Goal: Task Accomplishment & Management: Complete application form

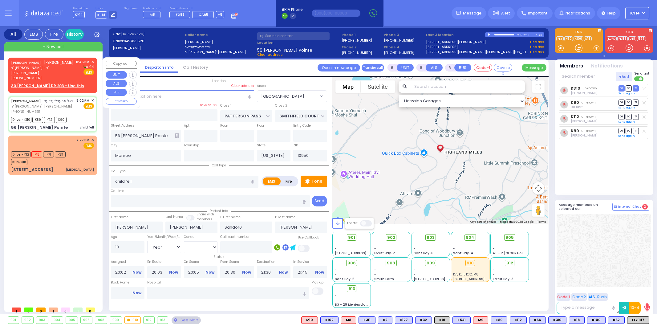
select select "[GEOGRAPHIC_DATA]"
select select "Year"
select select "[DEMOGRAPHIC_DATA]"
click at [44, 65] on div "[PERSON_NAME] [PERSON_NAME]" at bounding box center [42, 62] width 63 height 6
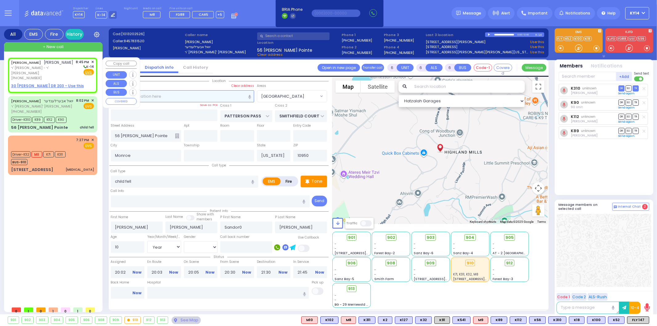
type input "2"
type input "1"
select select
radio input "true"
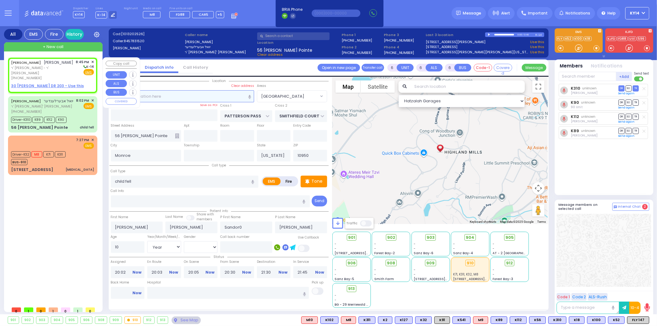
type input "[PERSON_NAME]"
select select
type input "20:45"
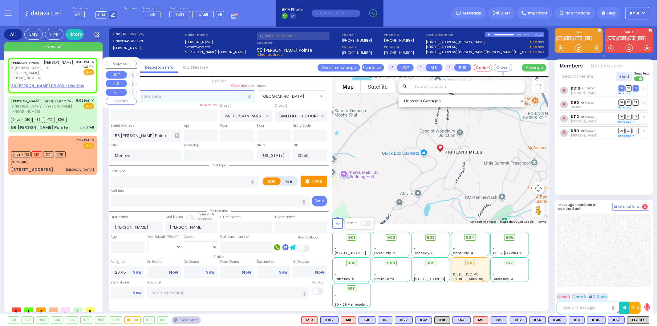
select select "Hatzalah Garages"
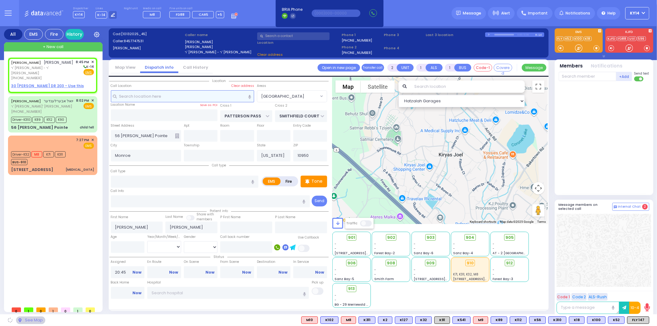
click at [191, 102] on input "text" at bounding box center [182, 96] width 143 height 12
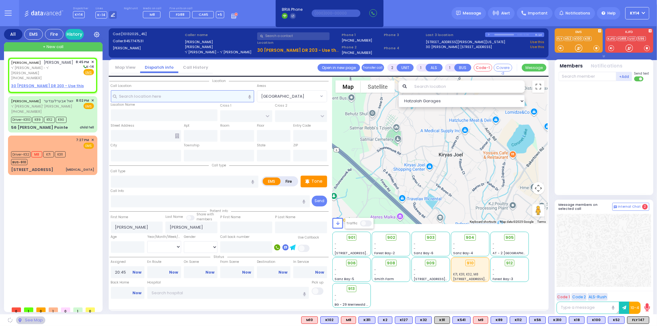
click at [190, 100] on input "text" at bounding box center [182, 96] width 143 height 12
type input "2"
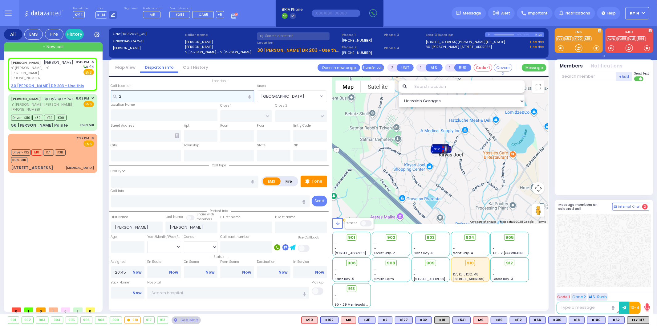
select select
radio input "true"
select select
select select "Hatzalah Garages"
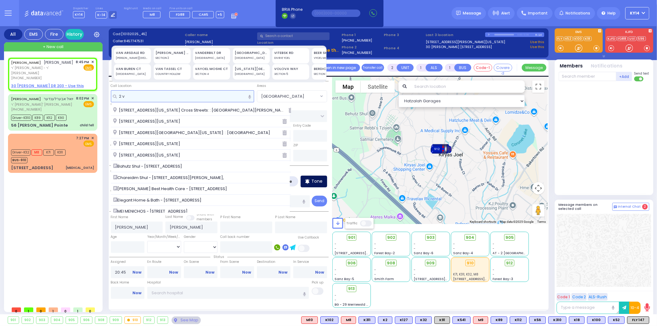
type input "2 v"
click at [319, 180] on p "Tone" at bounding box center [317, 181] width 11 height 6
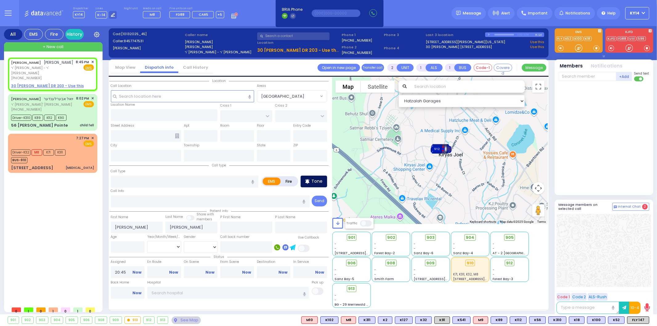
select select
radio input "true"
select select
select select "Hatzalah Garages"
click at [147, 96] on input "text" at bounding box center [182, 96] width 143 height 12
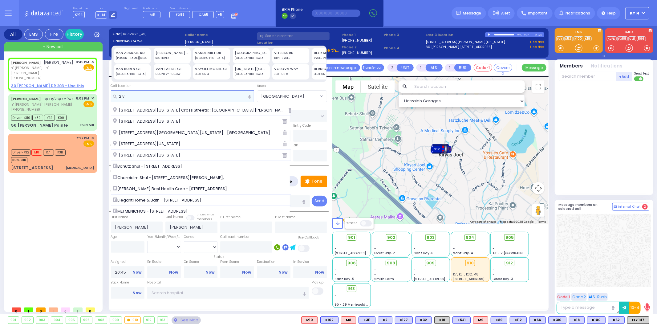
type input "2 v"
click at [280, 56] on div "DIVRIE YOEL" at bounding box center [291, 58] width 33 height 4
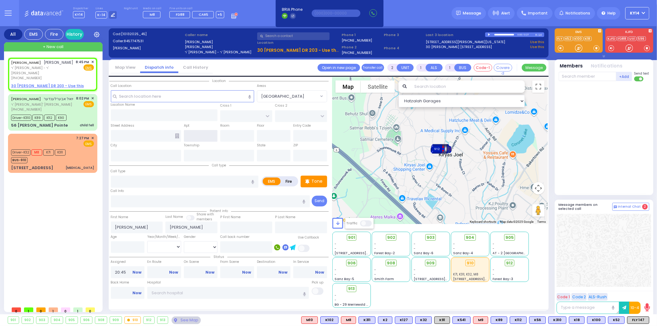
type input "2 VITEBSK RD"
type input "MONROE"
type input "10950"
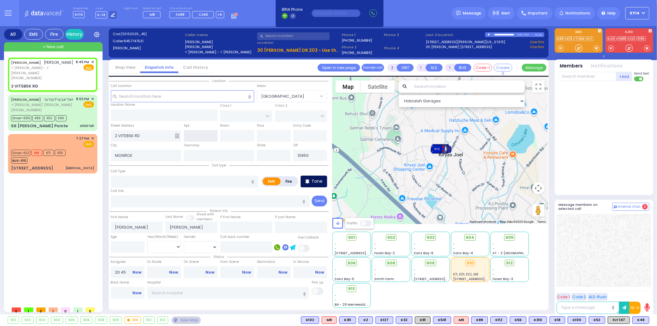
select select
radio input "true"
select select
select select "Hatzalah Garages"
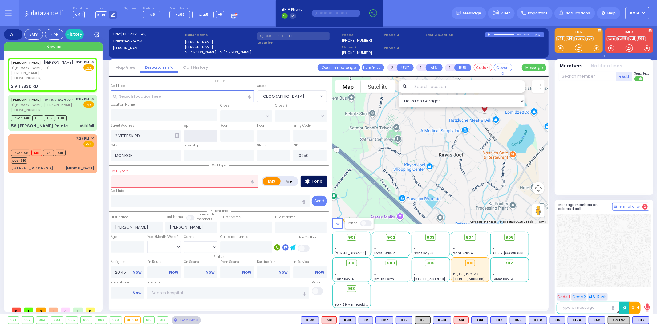
type input "[US_STATE]"
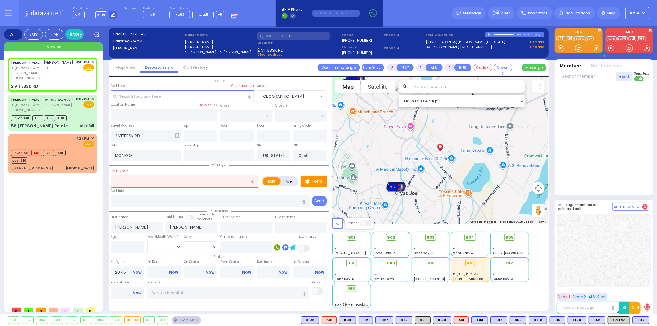
drag, startPoint x: 639, startPoint y: 320, endPoint x: 641, endPoint y: 316, distance: 5.3
click at [0, 0] on span "K48" at bounding box center [0, 0] width 0 height 0
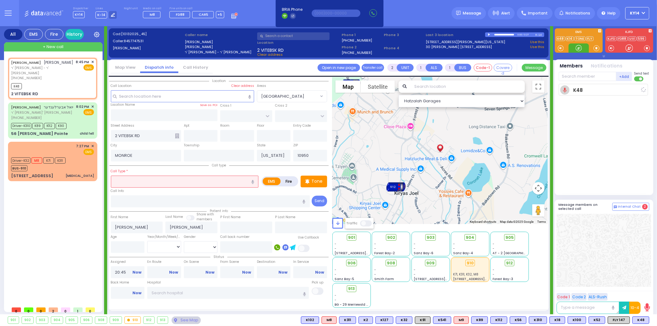
select select
radio input "true"
select select
type input "20:46"
select select "Hatzalah Garages"
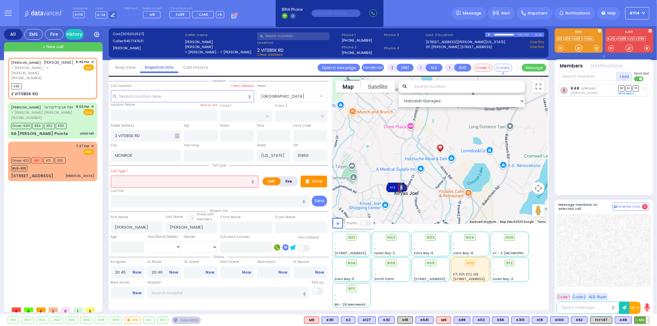
click at [643, 320] on span "M3" at bounding box center [642, 320] width 14 height 7
select select
radio input "true"
select select
select select "Hatzalah Garages"
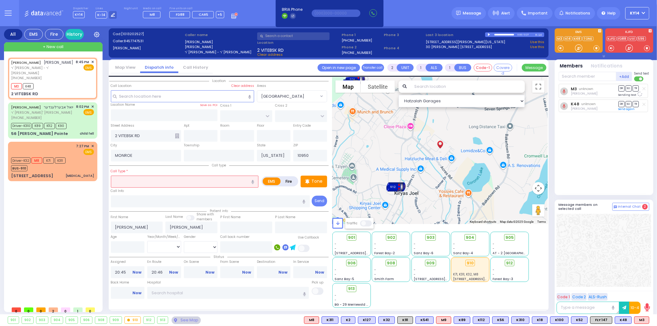
click at [489, 35] on div at bounding box center [489, 34] width 3 height 3
click at [489, 35] on div at bounding box center [489, 34] width 3 height 2
click at [203, 133] on input "text" at bounding box center [201, 136] width 34 height 12
type input "403"
drag, startPoint x: 612, startPoint y: 136, endPoint x: 614, endPoint y: 134, distance: 3.3
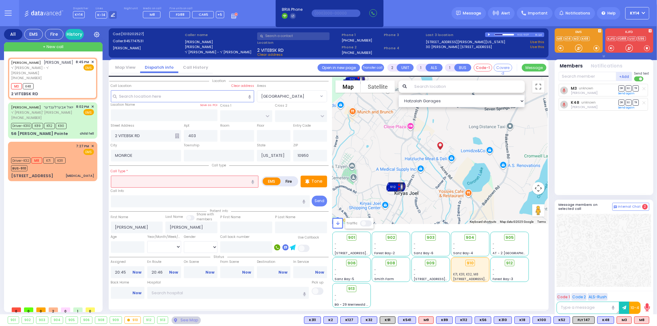
click at [613, 135] on div "M3 unknown [PERSON_NAME] DR SO TR Sending text" at bounding box center [605, 137] width 92 height 106
select select
radio input "true"
select select
select select "Hatzalah Garages"
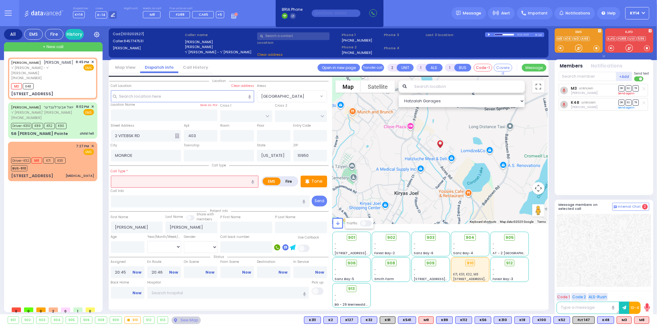
click at [631, 94] on link "Send again" at bounding box center [627, 94] width 16 height 4
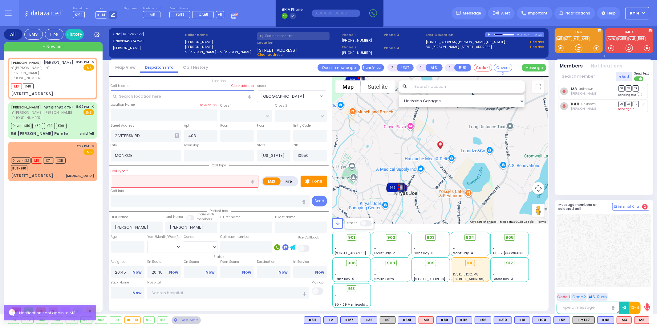
click at [623, 108] on link "Send again" at bounding box center [627, 109] width 16 height 4
click at [216, 179] on input "text" at bounding box center [185, 182] width 148 height 12
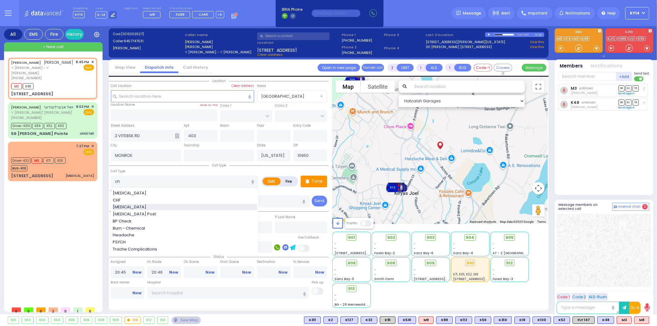
click at [140, 206] on div "[MEDICAL_DATA]" at bounding box center [185, 207] width 145 height 6
type input "[MEDICAL_DATA]"
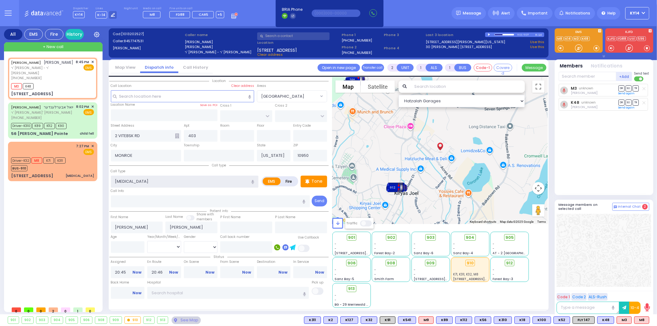
type input "3"
select select
radio input "true"
select select
select select "Hatzalah Garages"
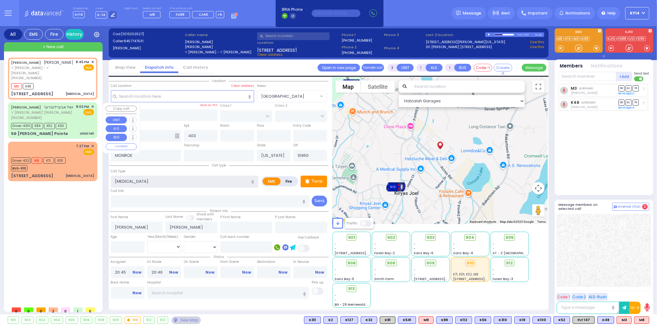
select select
radio input "true"
select select
select select "Hatzalah Garages"
click at [571, 76] on input "text" at bounding box center [588, 76] width 58 height 9
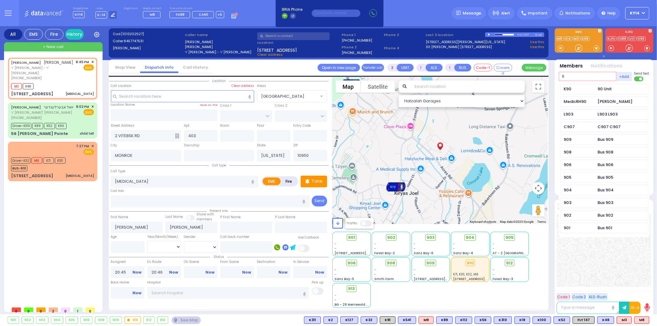
type input "90"
select select
radio input "true"
select select
type input "90"
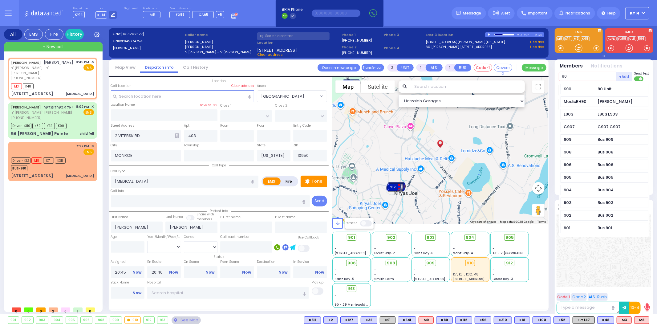
select select "Hatzalah Garages"
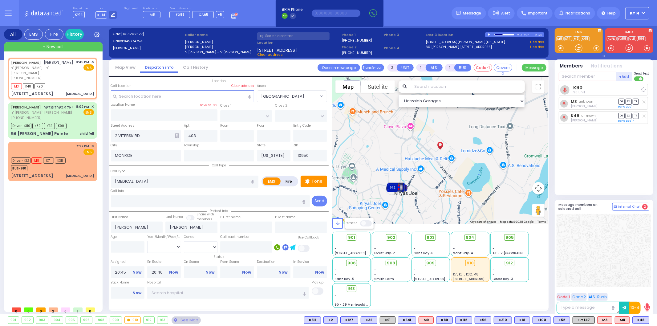
select select
radio input "true"
select select
select select "Hatzalah Garages"
type input "6"
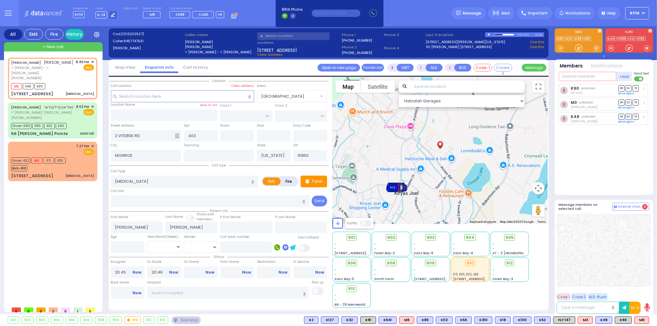
type input "6"
select select
radio input "true"
type input "Unknown"
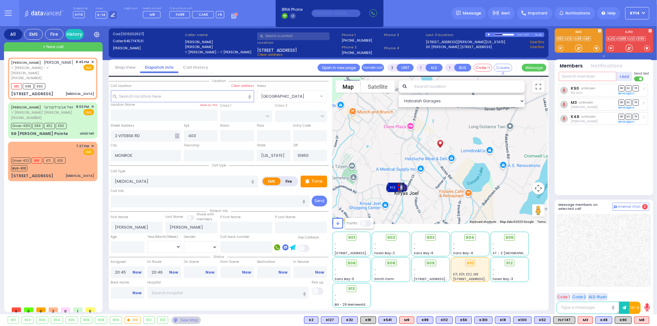
type input "Unknown"
select select "Year"
select select "Hatzalah Garages"
select select
radio input "true"
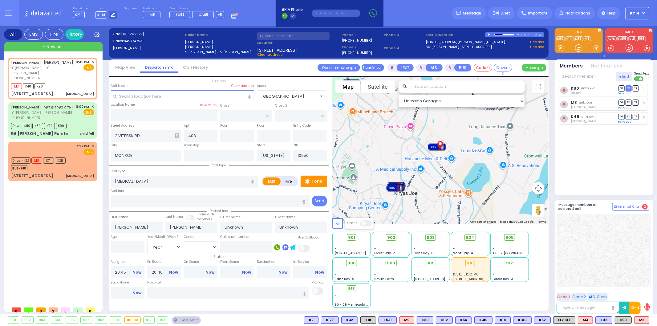
type input "[PERSON_NAME]"
type input "11"
select select "Month"
select select "[DEMOGRAPHIC_DATA]"
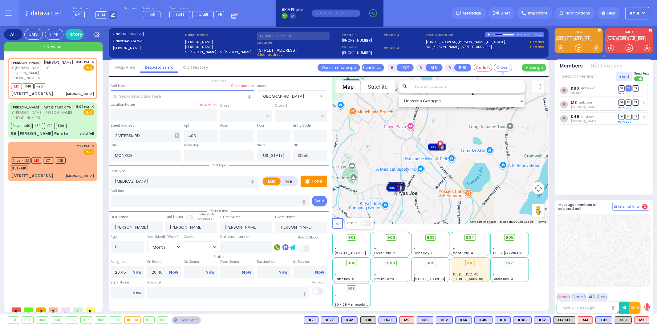
select select "Hatzalah Garages"
select select
radio input "true"
select select "Month"
select select "[DEMOGRAPHIC_DATA]"
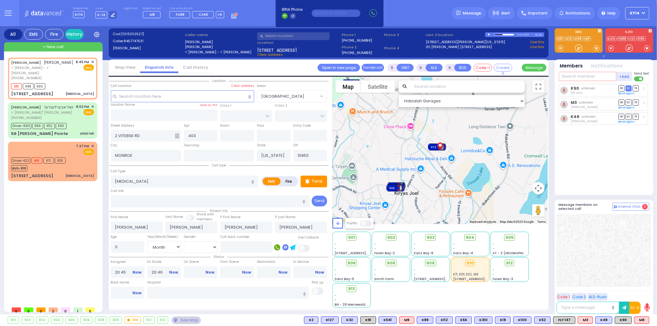
select select "Hatzalah Garages"
select select
radio input "true"
select select "Month"
select select "[DEMOGRAPHIC_DATA]"
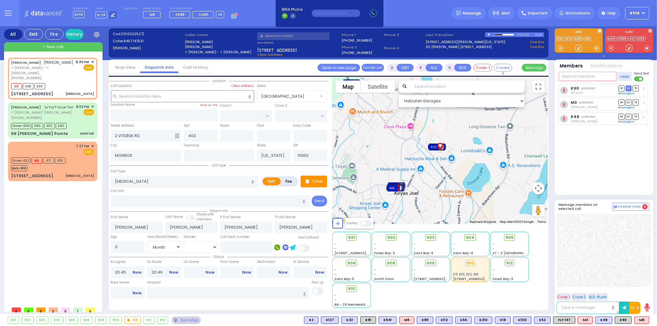
select select "Hatzalah Garages"
select select
radio input "true"
select select "Month"
select select "[DEMOGRAPHIC_DATA]"
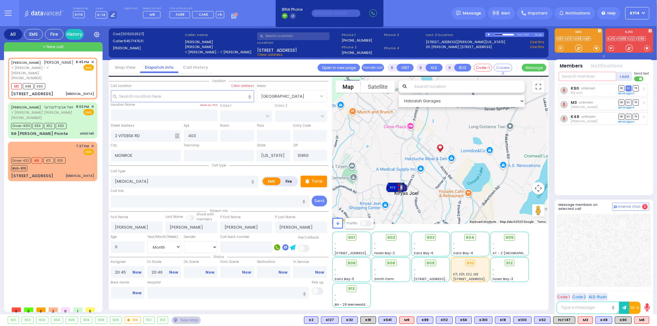
select select "Hatzalah Garages"
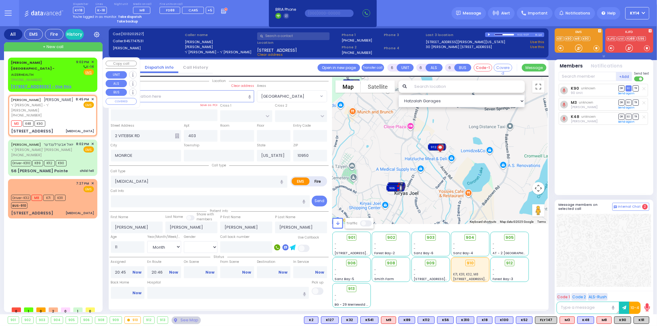
click at [43, 60] on span "[PERSON_NAME][GEOGRAPHIC_DATA] -" at bounding box center [32, 65] width 43 height 11
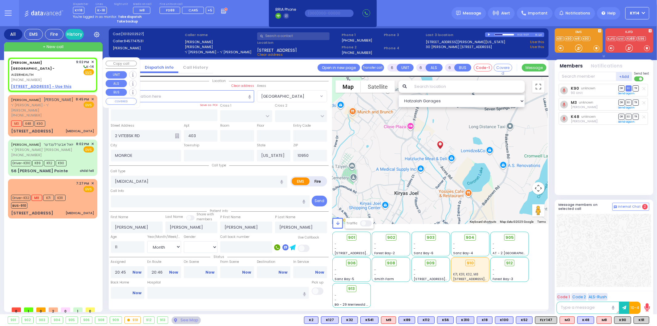
type input "2"
type input "1"
select select
radio input "true"
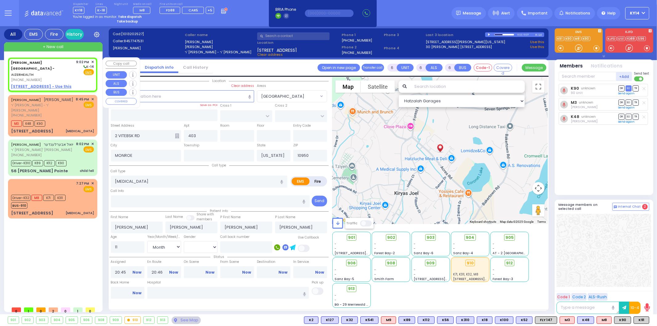
select select
type input "21:02"
select select "Hatzalah Garages"
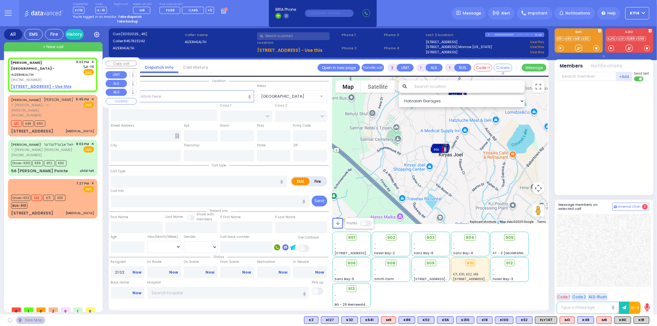
click at [31, 84] on u "[STREET_ADDRESS] - Use this" at bounding box center [41, 86] width 60 height 5
select select
radio input "true"
select select
select select "Hatzalah Garages"
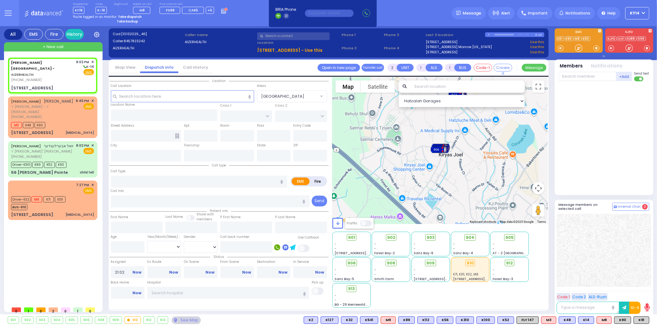
select select
radio input "true"
select select
type input "[STREET_ADDRESS]"
type input "Monroe"
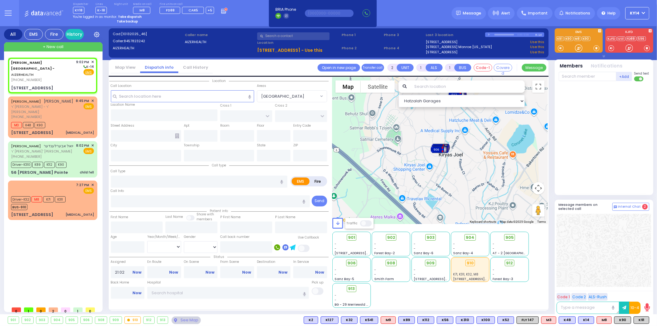
type input "[US_STATE]"
type input "10950"
select select "Hatzalah Garages"
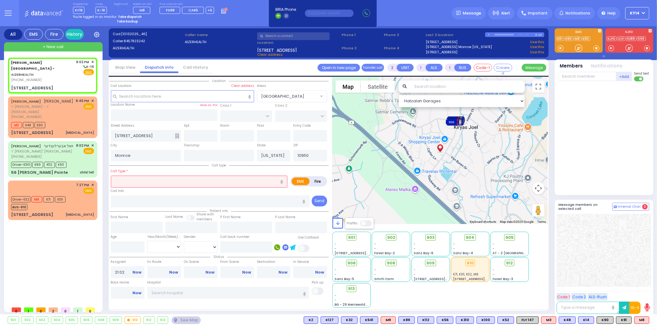
click at [80, 244] on div "[PERSON_NAME][GEOGRAPHIC_DATA] - AIZERHEALTH [PHONE_NUMBER] 9:02 PM ✕ [GEOGRAPH…" at bounding box center [54, 181] width 92 height 246
click at [120, 179] on input "text" at bounding box center [199, 182] width 177 height 12
click at [135, 248] on input "number" at bounding box center [128, 247] width 34 height 12
type input "16"
select select
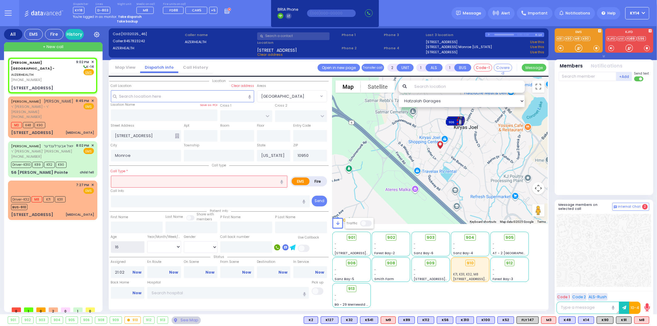
radio input "true"
select select
select select "Hatzalah Garages"
type input "16"
click at [173, 247] on select "Year Month Week Day" at bounding box center [164, 247] width 34 height 12
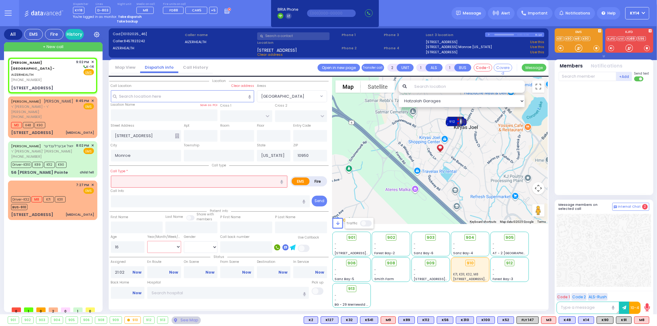
select select "Year"
click at [147, 241] on select "Year Month Week Day" at bounding box center [164, 247] width 34 height 12
select select
radio input "true"
select select
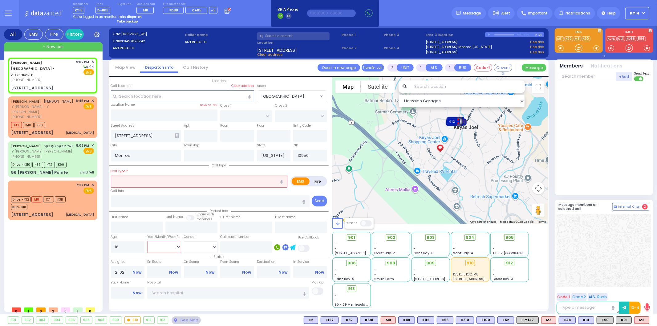
select select "Hatzalah Garages"
click at [220, 243] on div "Call back number" at bounding box center [246, 244] width 55 height 20
click at [210, 247] on select "[DEMOGRAPHIC_DATA] [DEMOGRAPHIC_DATA]" at bounding box center [201, 247] width 34 height 12
select select
radio input "true"
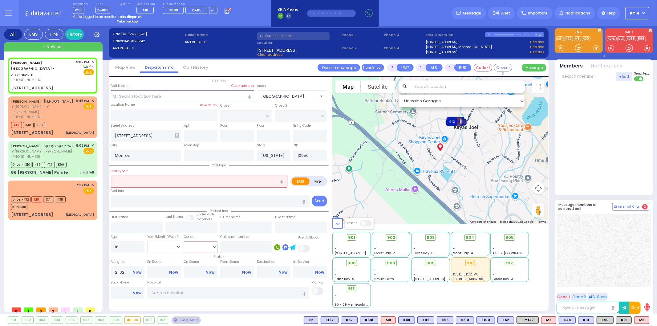
select select "Year"
select select "Hatzalah Garages"
select select "[DEMOGRAPHIC_DATA]"
click at [184, 241] on select "[DEMOGRAPHIC_DATA] [DEMOGRAPHIC_DATA]" at bounding box center [201, 247] width 34 height 12
select select
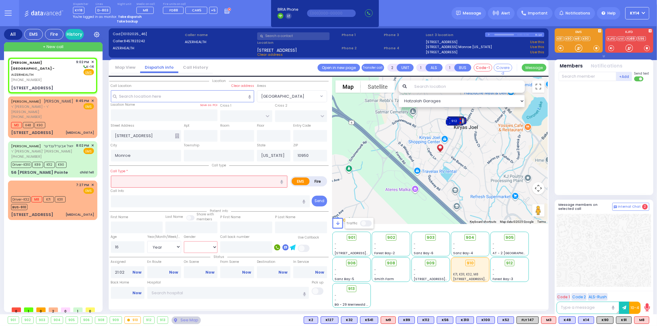
radio input "true"
select select "Year"
select select "[DEMOGRAPHIC_DATA]"
select select "Hatzalah Garages"
select select
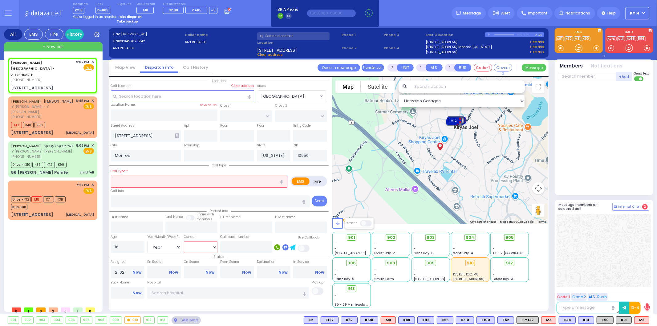
radio input "true"
select select "Year"
select select "[DEMOGRAPHIC_DATA]"
select select "Hatzalah Garages"
select select
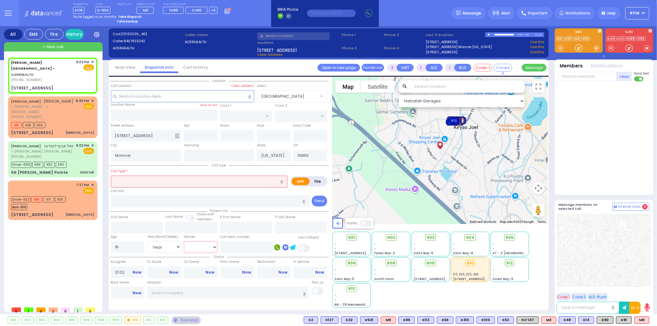
radio input "true"
select select "Year"
select select "[DEMOGRAPHIC_DATA]"
select select "Hatzalah Garages"
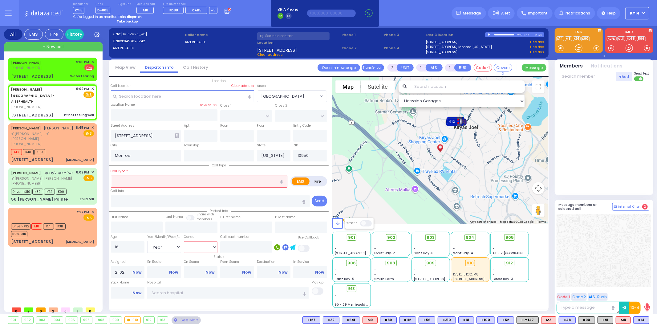
type input "1"
type input "0"
select select
type input "Pt not feeling well"
radio input "true"
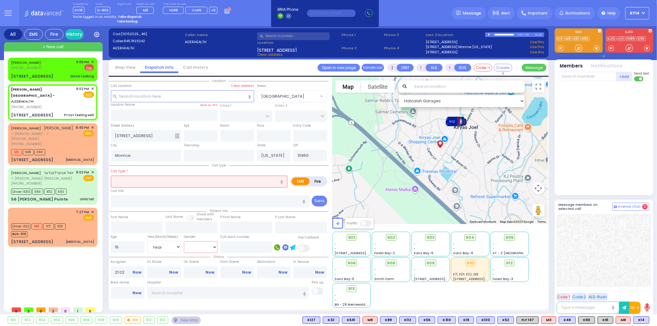
select select "Year"
select select "[DEMOGRAPHIC_DATA]"
select select "Hatzalah Garages"
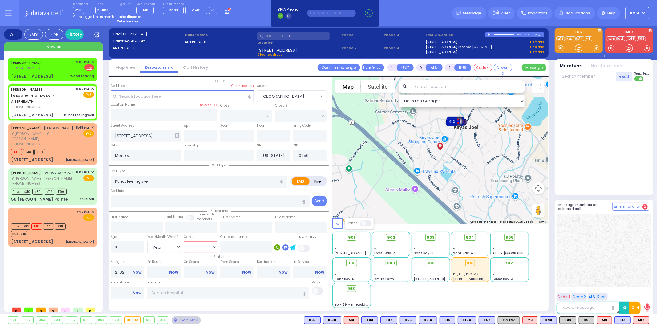
select select
radio input "true"
select select "Year"
select select "[DEMOGRAPHIC_DATA]"
select select "Hatzalah Garages"
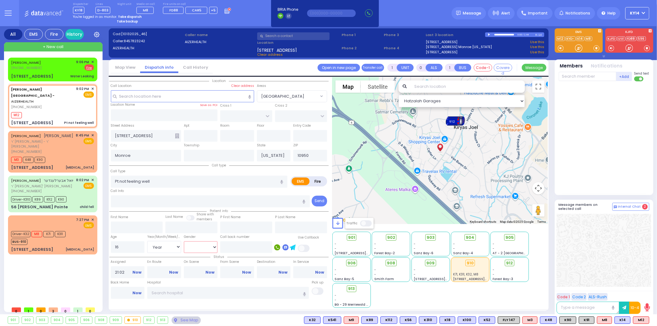
select select
radio input "true"
select select "Year"
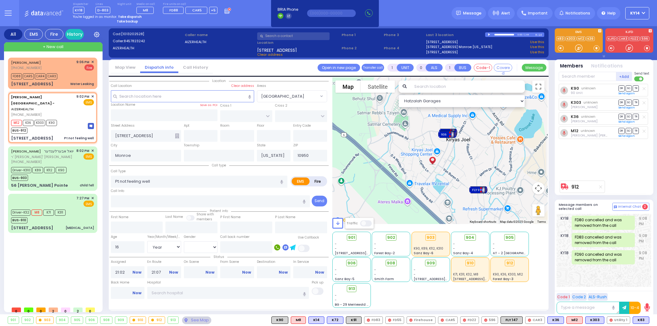
select select
select select "Year"
select select "[DEMOGRAPHIC_DATA]"
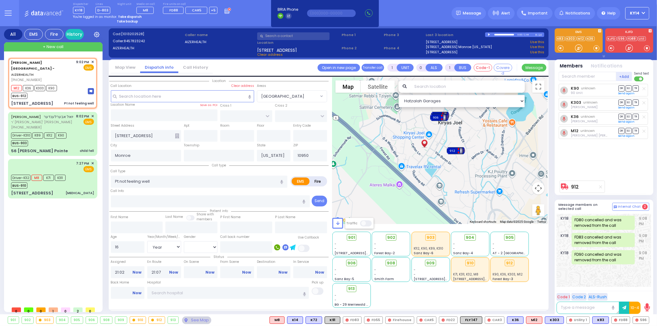
click at [128, 16] on strong "Take dispatch" at bounding box center [130, 16] width 24 height 5
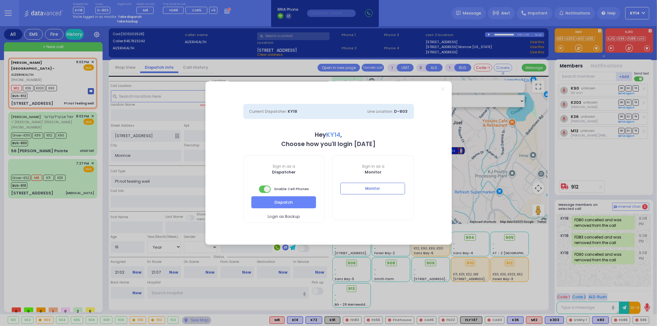
select select "2"
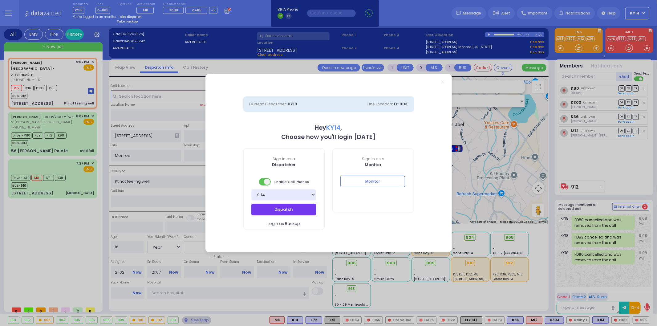
click at [286, 213] on button "Dispatch" at bounding box center [283, 210] width 65 height 12
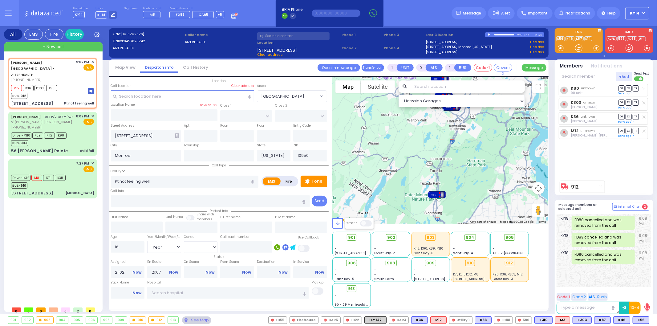
type input "6"
select select
radio input "true"
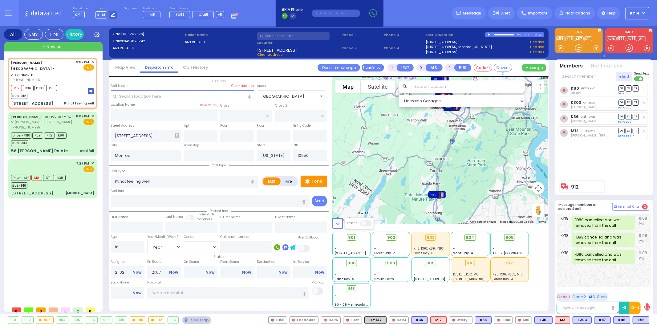
type input "Unknown"
select select "Year"
select select "[DEMOGRAPHIC_DATA]"
type input "21:10"
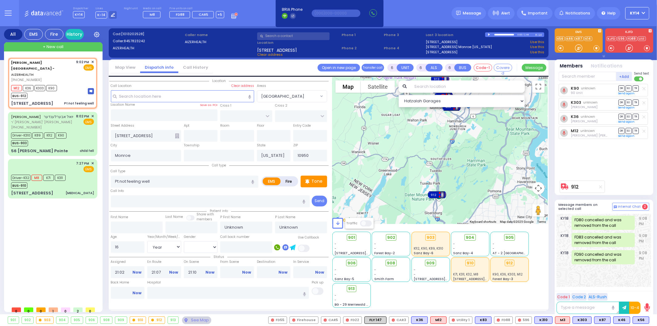
select select "Hatzalah Garages"
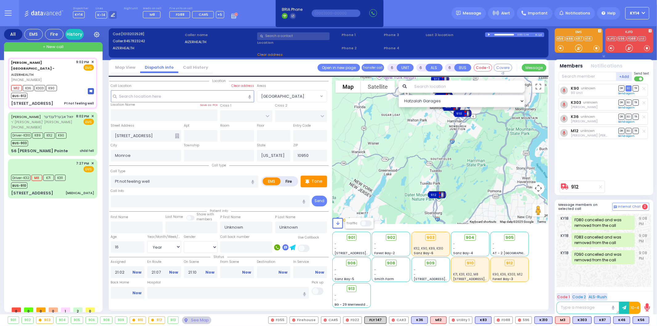
select select
radio input "true"
select select "Year"
select select "[DEMOGRAPHIC_DATA]"
select select "Hatzalah Garages"
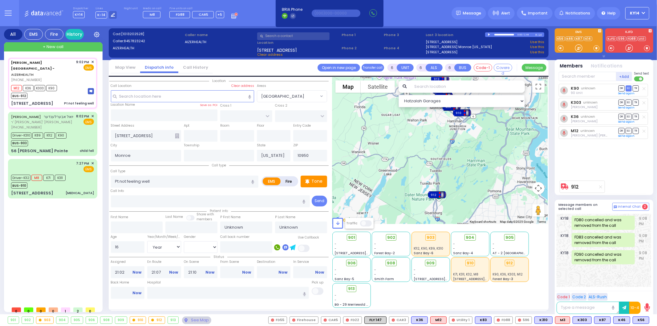
select select
radio input "true"
select select "Year"
select select "[DEMOGRAPHIC_DATA]"
select select "Hatzalah Garages"
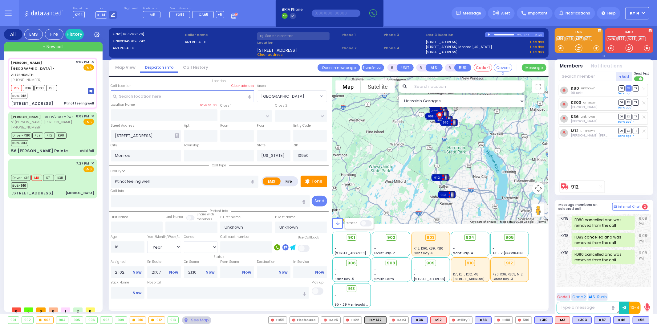
select select
radio input "true"
type input "David"
type input "Silberstein"
select select "Year"
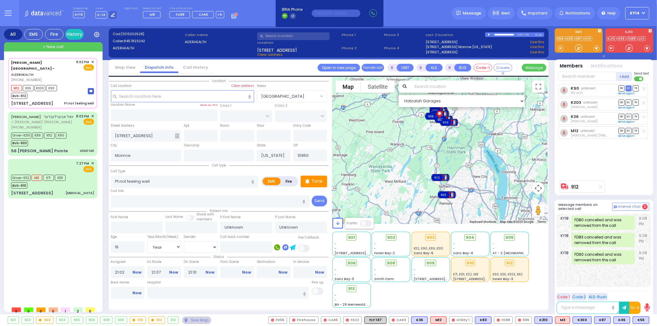
select select "[DEMOGRAPHIC_DATA]"
select select "Hatzalah Garages"
select select
radio input "true"
select select "Year"
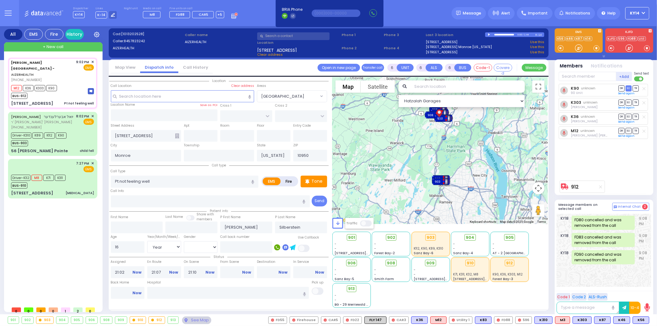
select select "[DEMOGRAPHIC_DATA]"
select select "Hatzalah Garages"
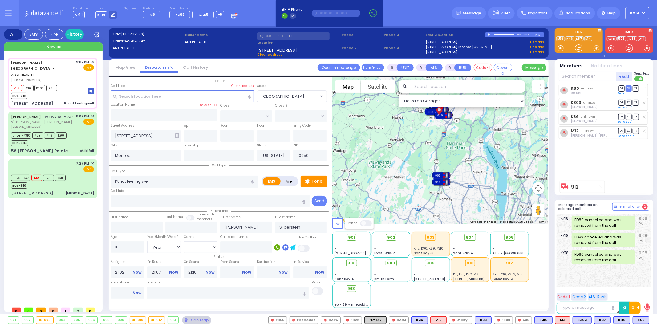
select select
radio input "true"
select select "Year"
select select "[DEMOGRAPHIC_DATA]"
select select "Hatzalah Garages"
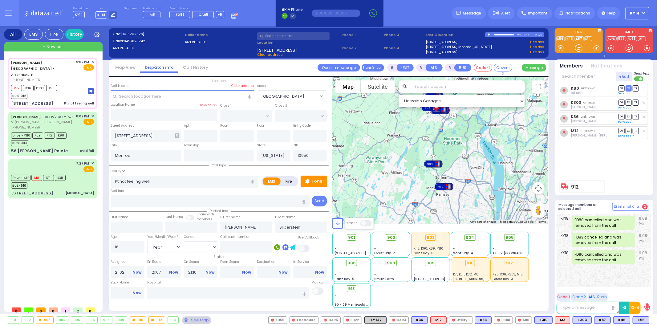
select select
radio input "true"
select select "Year"
select select "[DEMOGRAPHIC_DATA]"
select select "Hatzalah Garages"
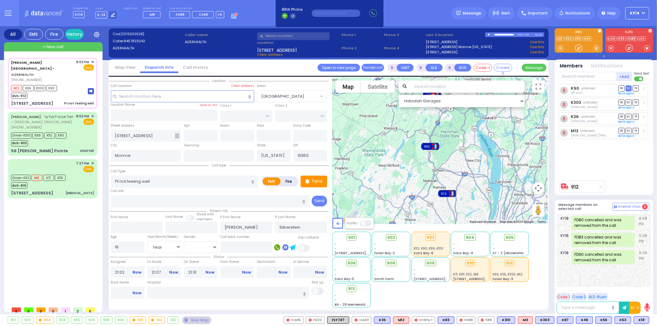
select select
radio input "true"
select select "Year"
select select "[DEMOGRAPHIC_DATA]"
select select "Hatzalah Garages"
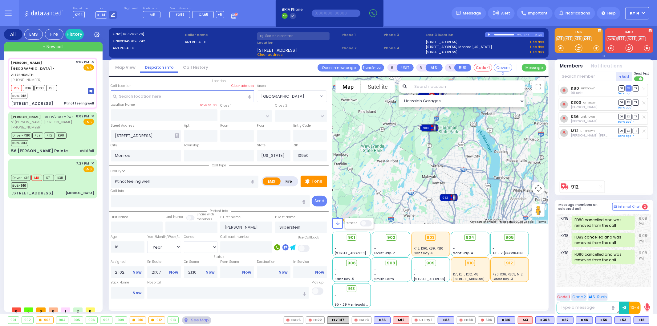
select select
radio input "true"
select select "Year"
select select "[DEMOGRAPHIC_DATA]"
select select "Hatzalah Garages"
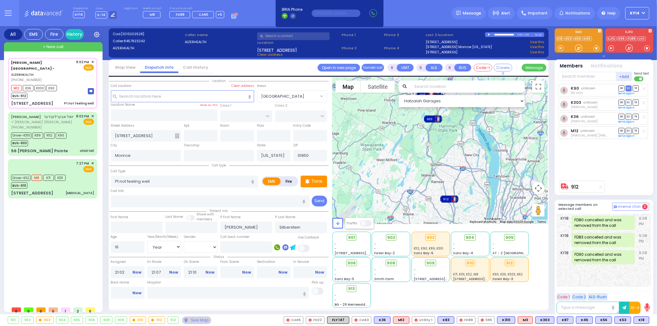
select select
radio input "true"
select select "Year"
select select "[DEMOGRAPHIC_DATA]"
select select "Hatzalah Garages"
